Goal: Information Seeking & Learning: Learn about a topic

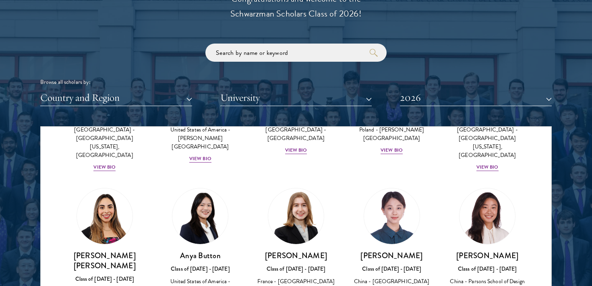
scroll to position [597, 0]
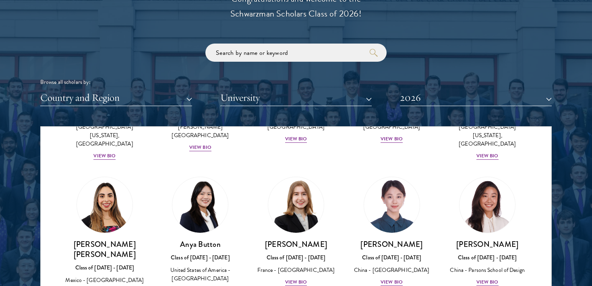
click at [346, 168] on div "Claire Chen Class of 2025 - 2026 China - Tsinghua University View Bio" at bounding box center [392, 231] width 96 height 126
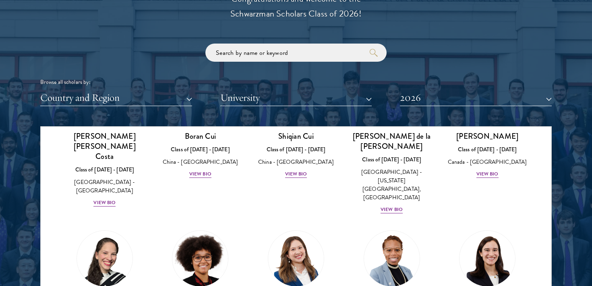
scroll to position [1003, 0]
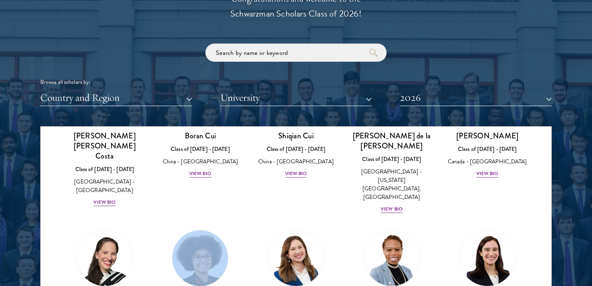
drag, startPoint x: 253, startPoint y: 147, endPoint x: 246, endPoint y: 169, distance: 23.1
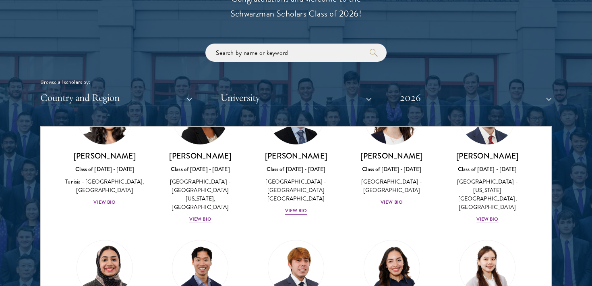
scroll to position [2694, 0]
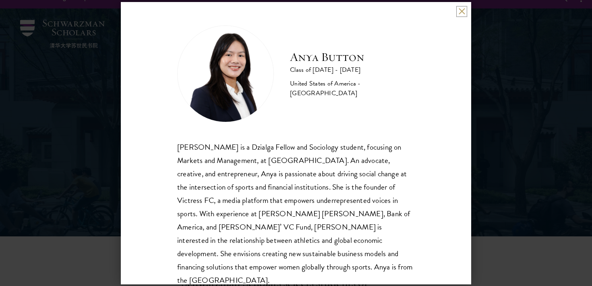
scroll to position [20, 0]
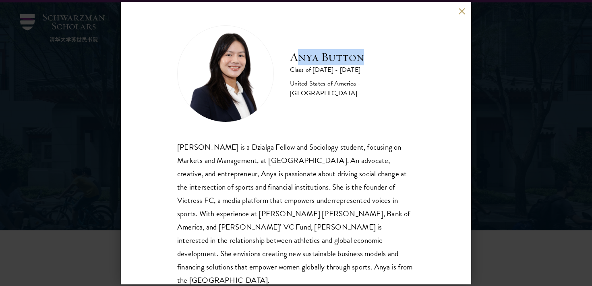
drag, startPoint x: 295, startPoint y: 64, endPoint x: 368, endPoint y: 65, distance: 73.3
click at [368, 65] on h2 "Anya Button" at bounding box center [352, 57] width 125 height 16
click at [346, 64] on h2 "Anya Button" at bounding box center [352, 57] width 125 height 16
drag, startPoint x: 363, startPoint y: 63, endPoint x: 292, endPoint y: 59, distance: 71.4
click at [292, 59] on h2 "Anya Button" at bounding box center [352, 57] width 125 height 16
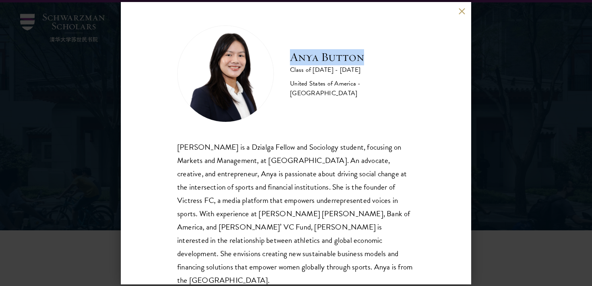
copy h2 "Anya Button"
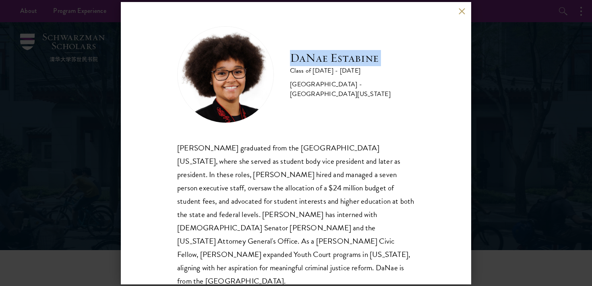
drag, startPoint x: 291, startPoint y: 69, endPoint x: 384, endPoint y: 71, distance: 92.7
click at [384, 71] on div "[PERSON_NAME] Class of [DATE] - [DATE] [GEOGRAPHIC_DATA] - [GEOGRAPHIC_DATA][US…" at bounding box center [352, 74] width 125 height 49
copy div "DaNae Estabine"
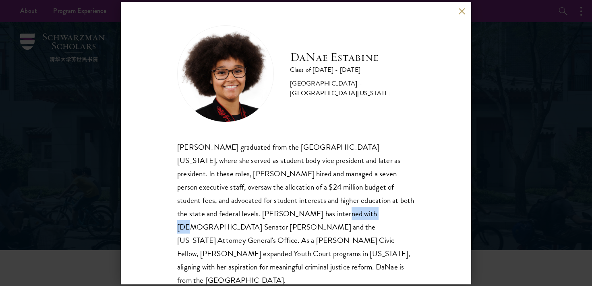
drag, startPoint x: 202, startPoint y: 214, endPoint x: 243, endPoint y: 214, distance: 40.7
click at [243, 214] on div "[PERSON_NAME] graduated from the [GEOGRAPHIC_DATA][US_STATE], where she served …" at bounding box center [296, 213] width 238 height 147
copy div "[PERSON_NAME]"
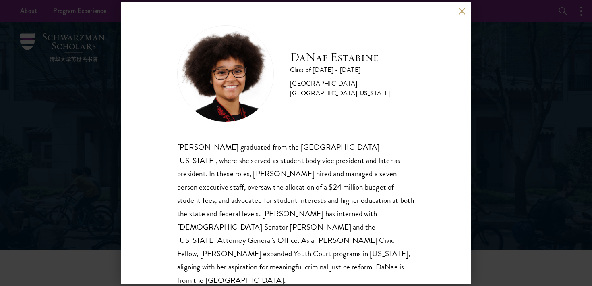
drag, startPoint x: 292, startPoint y: 65, endPoint x: 385, endPoint y: 50, distance: 94.6
click at [385, 50] on div "[PERSON_NAME] Class of [DATE] - [DATE] [GEOGRAPHIC_DATA] - [GEOGRAPHIC_DATA][US…" at bounding box center [296, 73] width 238 height 97
drag, startPoint x: 377, startPoint y: 62, endPoint x: 288, endPoint y: 61, distance: 89.5
click at [288, 61] on div "[PERSON_NAME] Class of [DATE] - [DATE] [GEOGRAPHIC_DATA] - [GEOGRAPHIC_DATA][US…" at bounding box center [296, 73] width 238 height 97
copy h2 "DaNae Estabine"
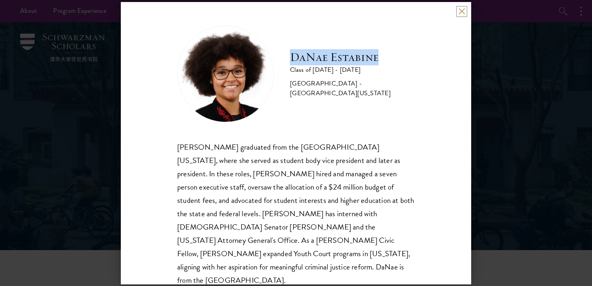
click at [459, 13] on button at bounding box center [461, 11] width 7 height 7
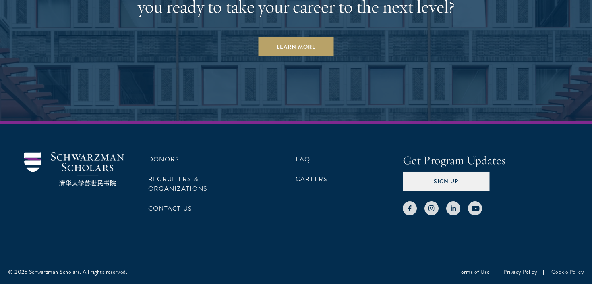
scroll to position [1048, 0]
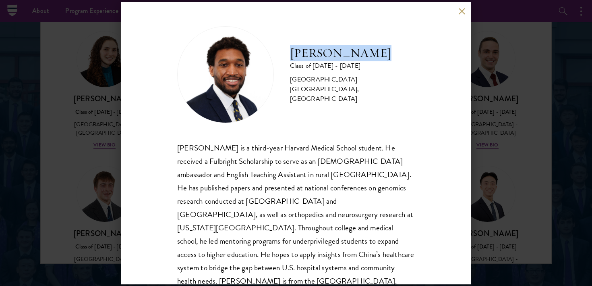
drag, startPoint x: 290, startPoint y: 59, endPoint x: 394, endPoint y: 59, distance: 104.7
click at [398, 59] on div "[PERSON_NAME] Class of [DATE] - [DATE] [GEOGRAPHIC_DATA] - [GEOGRAPHIC_DATA], […" at bounding box center [296, 74] width 238 height 97
copy h2 "[PERSON_NAME]"
click at [466, 15] on div "[PERSON_NAME] Class of [DATE] - [DATE] [GEOGRAPHIC_DATA] - [GEOGRAPHIC_DATA], […" at bounding box center [296, 143] width 351 height 282
click at [462, 15] on div "[PERSON_NAME] Class of [DATE] - [DATE] [GEOGRAPHIC_DATA] - [GEOGRAPHIC_DATA], […" at bounding box center [296, 143] width 351 height 282
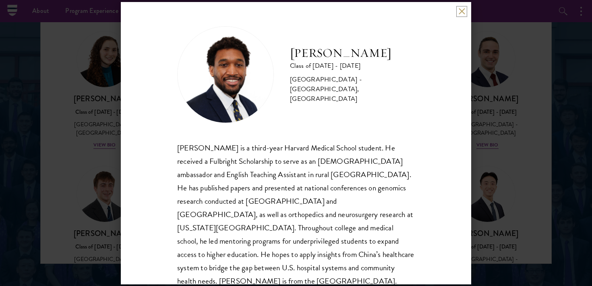
click at [460, 11] on button at bounding box center [461, 11] width 7 height 7
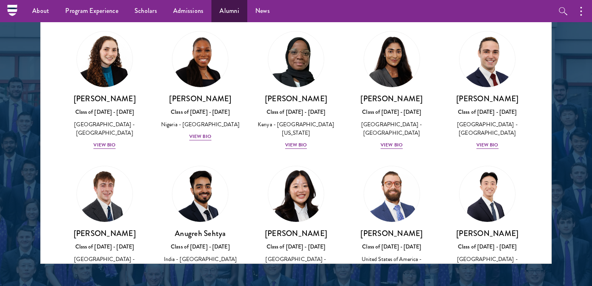
drag, startPoint x: 71, startPoint y: 138, endPoint x: 228, endPoint y: 10, distance: 202.7
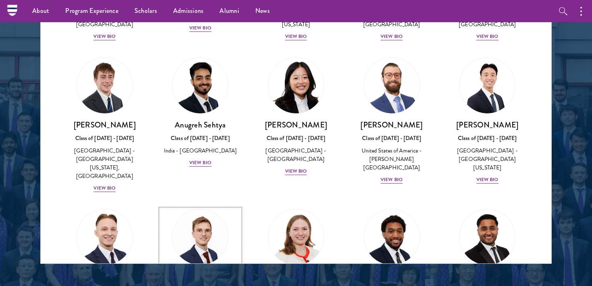
scroll to position [3330, 0]
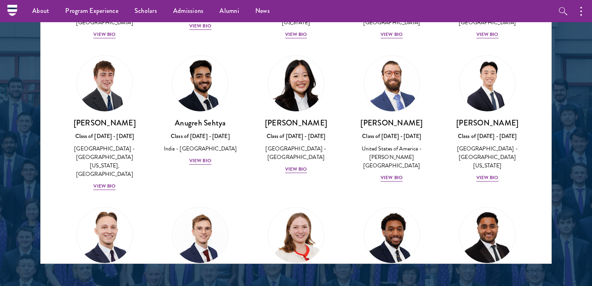
drag, startPoint x: 465, startPoint y: 185, endPoint x: 310, endPoint y: 1, distance: 240.5
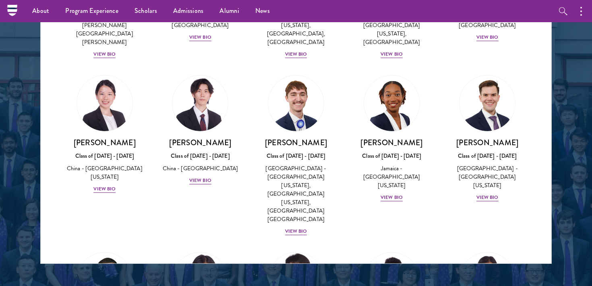
scroll to position [3917, 0]
